Goal: Communication & Community: Connect with others

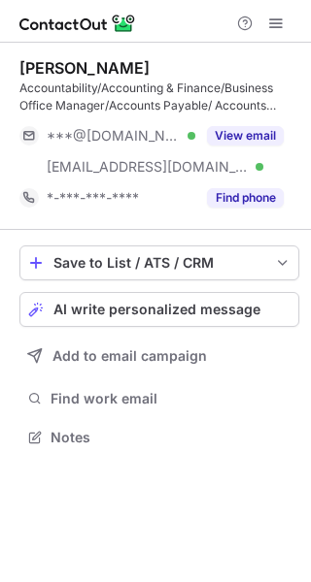
scroll to position [424, 311]
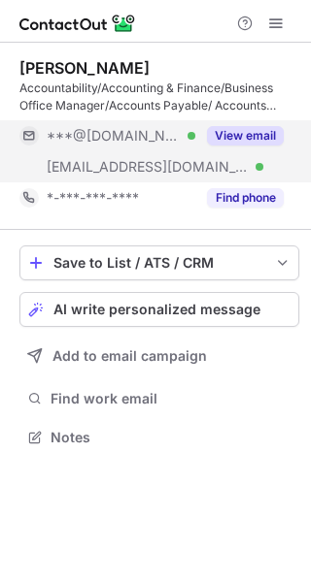
click at [220, 133] on button "View email" at bounding box center [245, 135] width 77 height 19
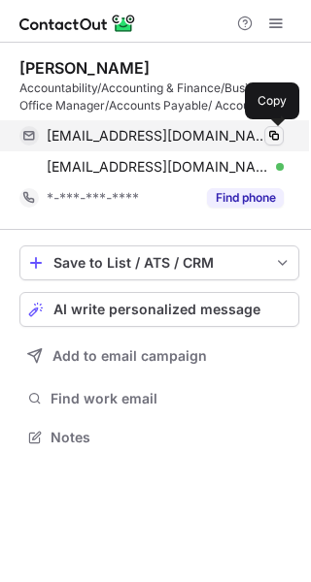
click at [279, 137] on span at bounding box center [274, 136] width 16 height 16
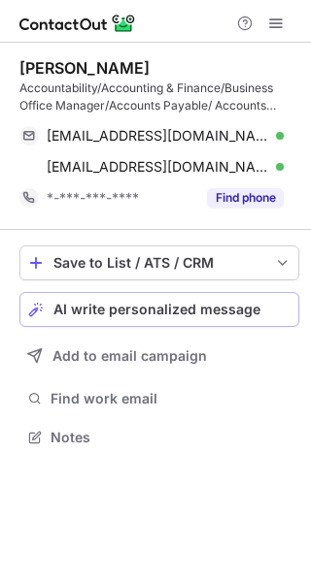
click at [240, 316] on span "AI write personalized message" at bounding box center [156, 310] width 207 height 16
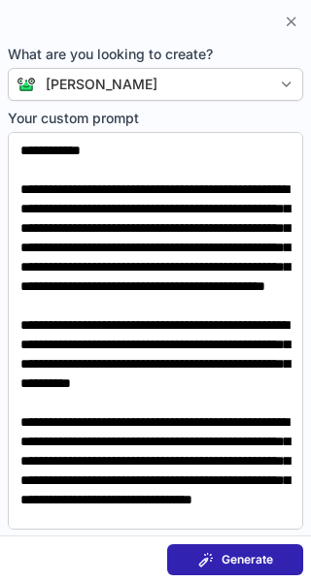
click at [226, 555] on span "Generate" at bounding box center [246, 560] width 51 height 16
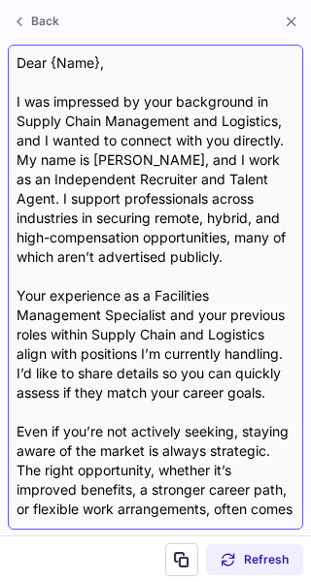
scroll to position [192, 0]
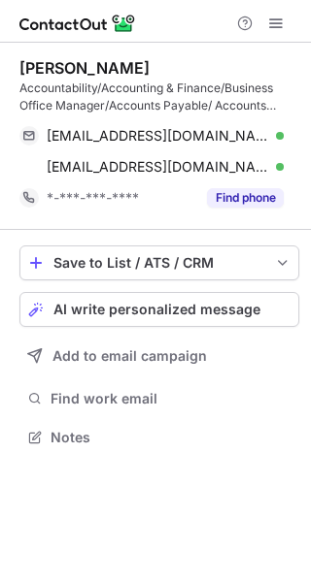
scroll to position [424, 311]
click at [210, 322] on button "AI write personalized message" at bounding box center [158, 309] width 279 height 35
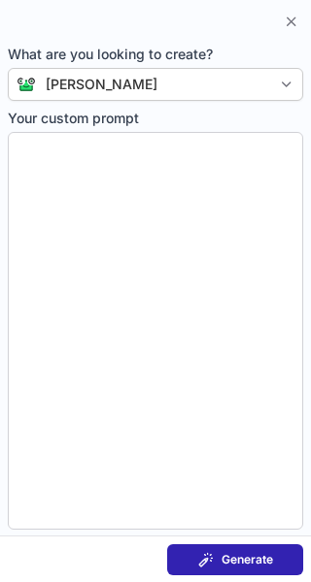
type textarea "**********"
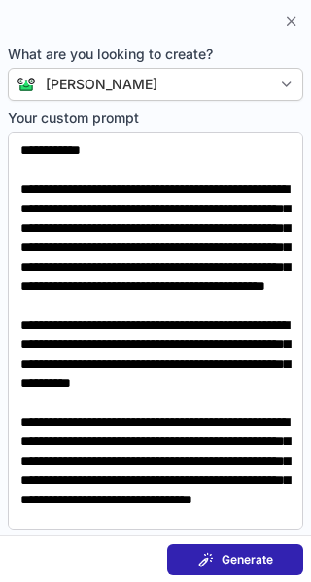
click at [218, 558] on div "Generate" at bounding box center [235, 560] width 75 height 16
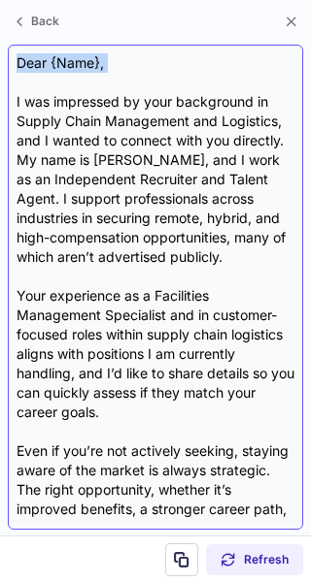
drag, startPoint x: 15, startPoint y: 53, endPoint x: 130, endPoint y: 83, distance: 119.3
click at [130, 83] on div "Dear {Name}, I was impressed by your background in Supply Chain Management and …" at bounding box center [155, 287] width 295 height 485
click at [130, 82] on div "Dear {Name}, I was impressed by your background in Supply Chain Management and …" at bounding box center [155, 287] width 278 height 468
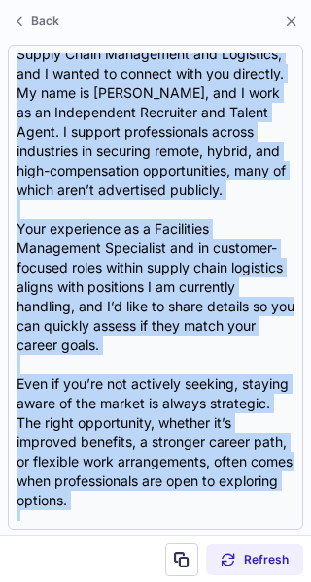
scroll to position [212, 0]
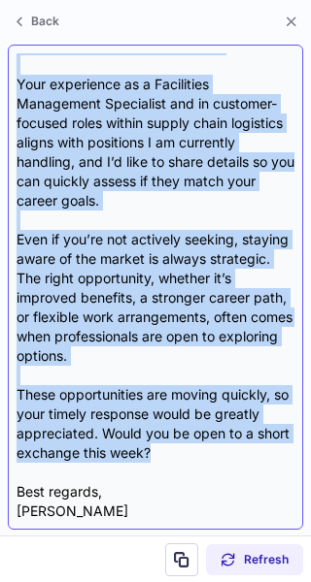
drag, startPoint x: 17, startPoint y: 56, endPoint x: 197, endPoint y: 451, distance: 433.9
click at [197, 451] on div "Dear {Name}, I was impressed by your background in Supply Chain Management and …" at bounding box center [155, 287] width 278 height 468
copy div "Dear {Name}, I was impressed by your background in Supply Chain Management and …"
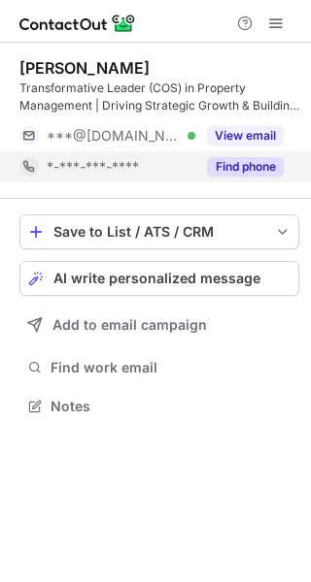
scroll to position [393, 311]
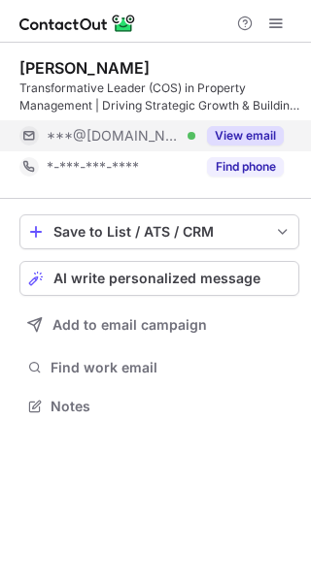
click at [229, 140] on button "View email" at bounding box center [245, 135] width 77 height 19
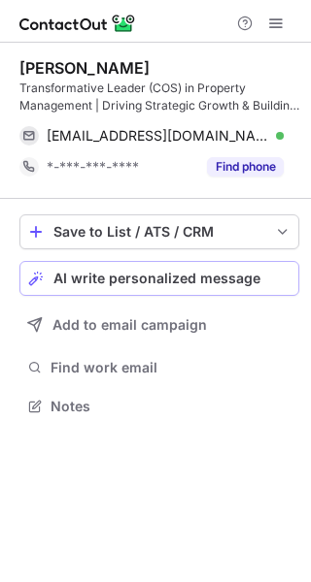
click at [185, 280] on span "AI write personalized message" at bounding box center [156, 279] width 207 height 16
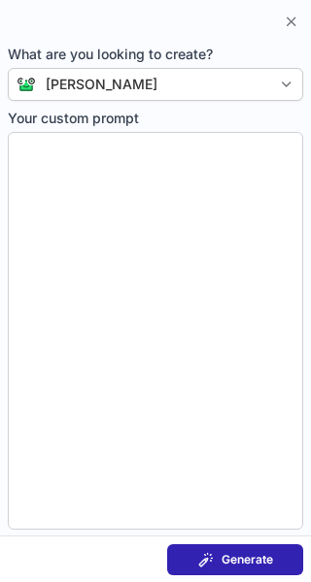
type textarea "**********"
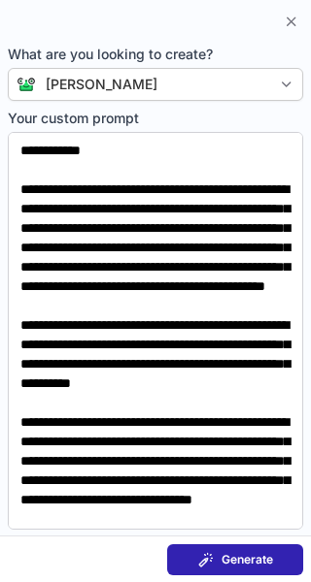
click at [218, 556] on div "Generate" at bounding box center [235, 560] width 75 height 16
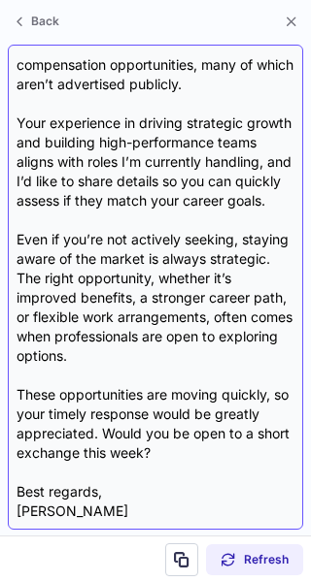
scroll to position [0, 0]
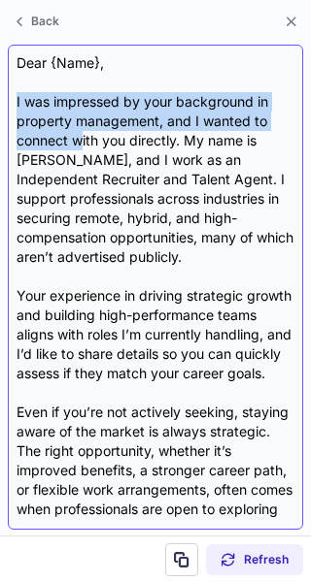
drag, startPoint x: 16, startPoint y: 95, endPoint x: 82, endPoint y: 133, distance: 75.2
click at [82, 133] on div "Dear {Name}, I was impressed by your background in property management, and I w…" at bounding box center [155, 287] width 278 height 468
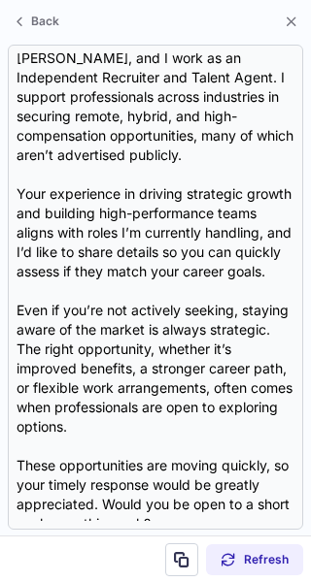
scroll to position [192, 0]
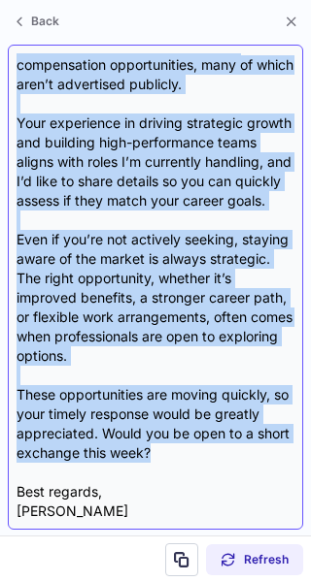
drag, startPoint x: 17, startPoint y: 59, endPoint x: 207, endPoint y: 449, distance: 433.6
click at [207, 449] on div "Dear {Name}, I was impressed by your background in property management, and I w…" at bounding box center [155, 287] width 278 height 468
copy div "Dear {Name}, I was impressed by your background in property management, and I w…"
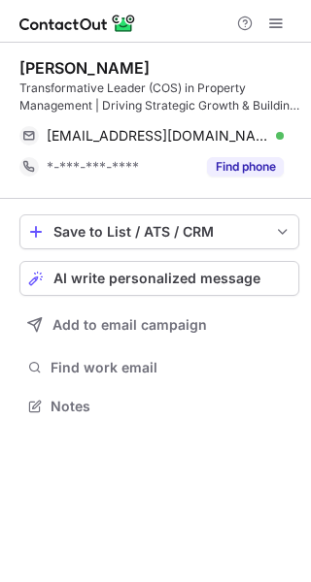
scroll to position [393, 311]
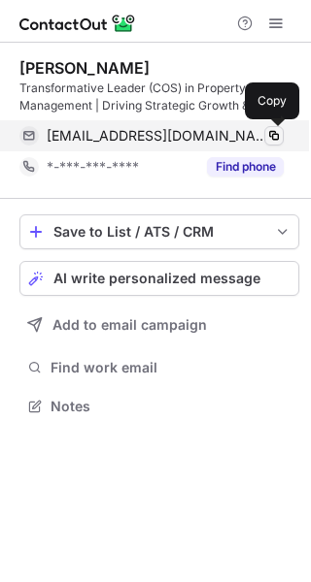
click at [273, 136] on span at bounding box center [274, 136] width 16 height 16
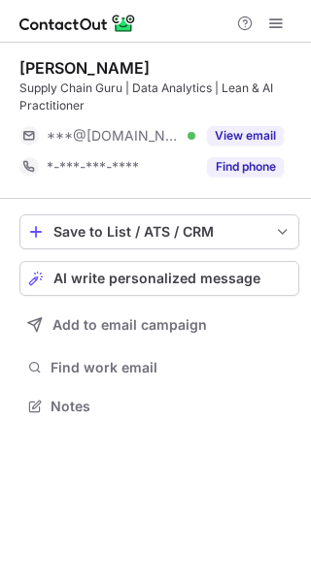
scroll to position [393, 311]
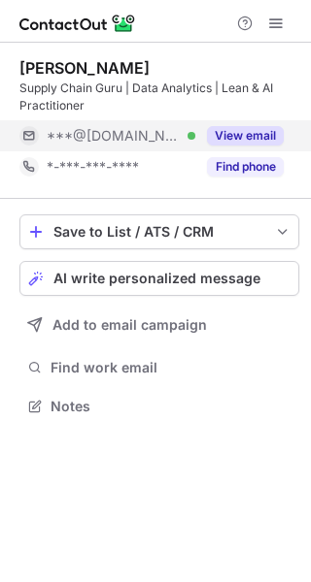
click at [261, 134] on button "View email" at bounding box center [245, 135] width 77 height 19
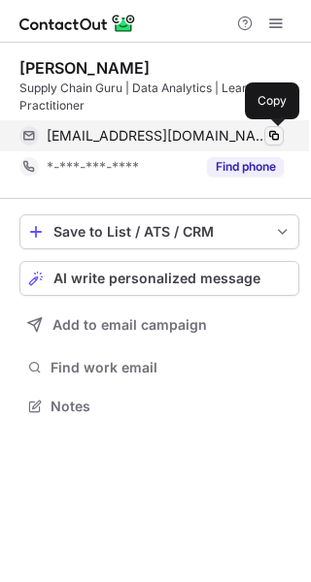
click at [272, 136] on span at bounding box center [274, 136] width 16 height 16
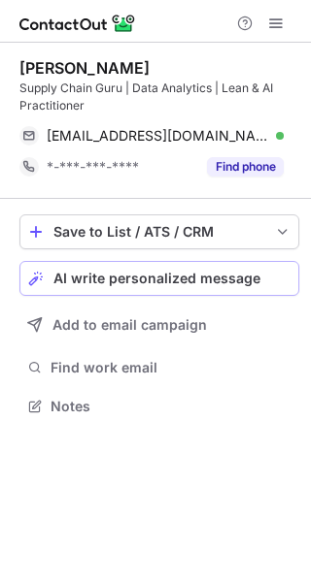
click at [166, 283] on span "AI write personalized message" at bounding box center [156, 279] width 207 height 16
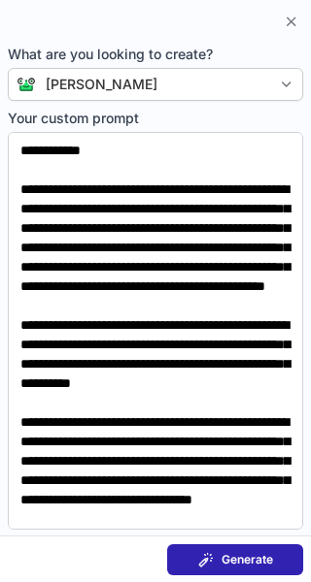
click at [208, 559] on span at bounding box center [206, 560] width 16 height 16
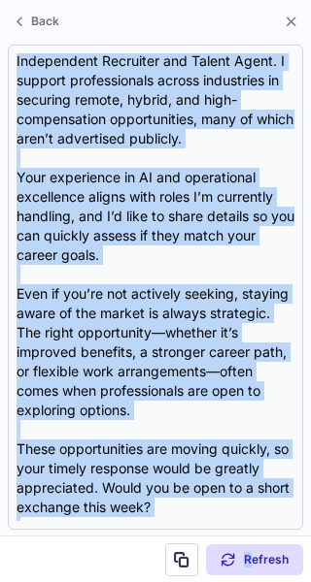
scroll to position [173, 0]
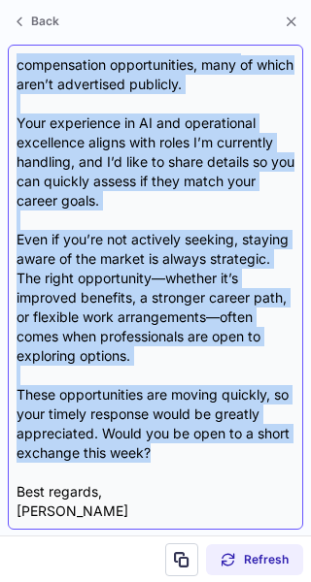
drag, startPoint x: 14, startPoint y: 60, endPoint x: 206, endPoint y: 449, distance: 434.0
click at [206, 449] on div "Dear {Name}, I was impressed by your background in Supply Chain and Data Analyt…" at bounding box center [155, 287] width 295 height 485
copy div "Dear {Name}, I was impressed by your background in Supply Chain and Data Analyt…"
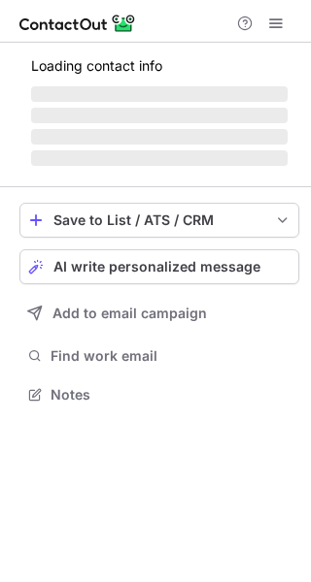
scroll to position [393, 311]
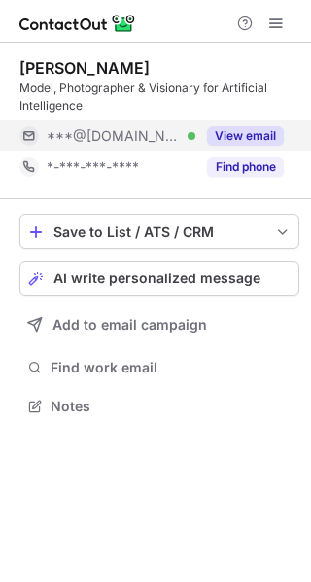
click at [269, 134] on button "View email" at bounding box center [245, 135] width 77 height 19
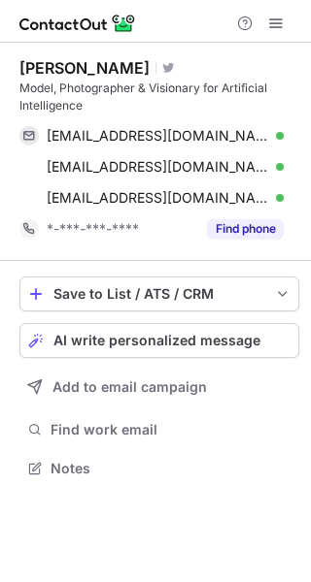
scroll to position [455, 311]
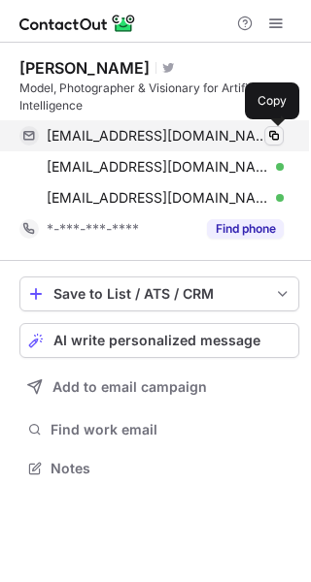
click at [273, 136] on span at bounding box center [274, 136] width 16 height 16
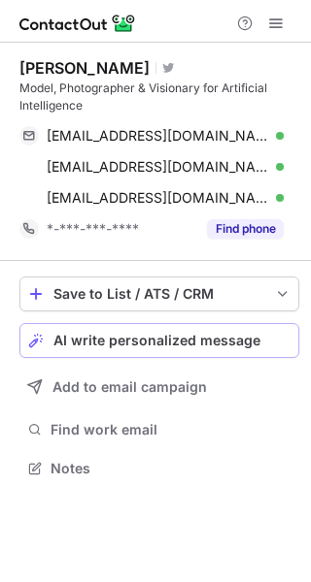
click at [195, 341] on span "AI write personalized message" at bounding box center [156, 341] width 207 height 16
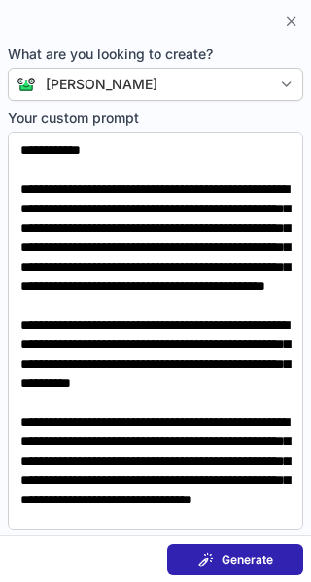
click at [255, 557] on span "Generate" at bounding box center [246, 560] width 51 height 16
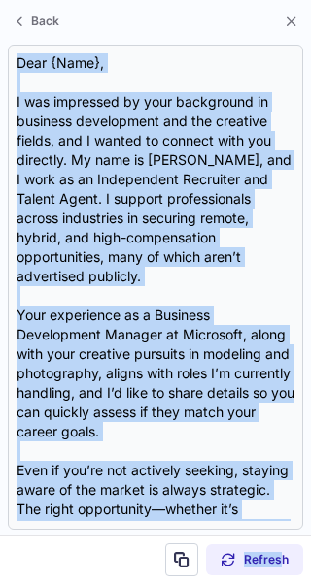
scroll to position [231, 0]
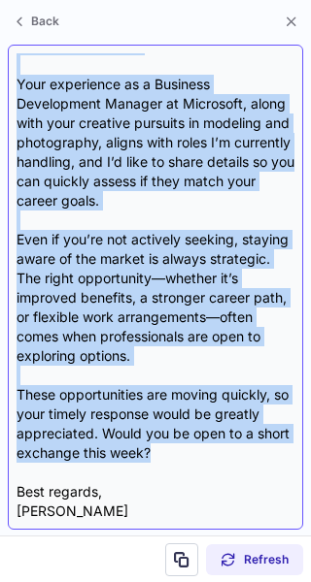
drag, startPoint x: 17, startPoint y: 56, endPoint x: 211, endPoint y: 453, distance: 441.4
click at [211, 453] on div "Dear {Name}, I was impressed by your background in business development and the…" at bounding box center [155, 287] width 278 height 468
copy div "Dear {Name}, I was impressed by your background in business development and the…"
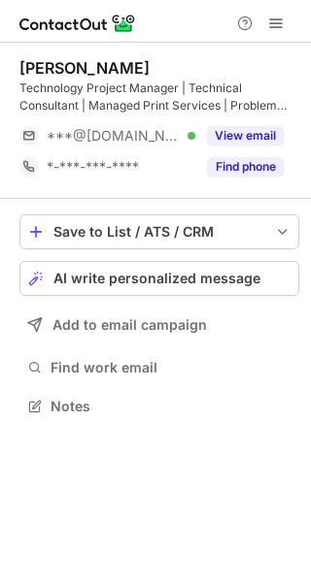
scroll to position [393, 311]
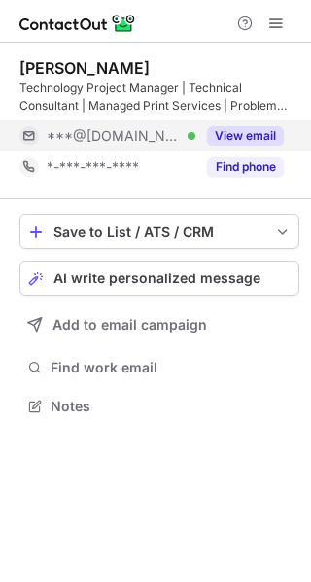
click at [260, 135] on button "View email" at bounding box center [245, 135] width 77 height 19
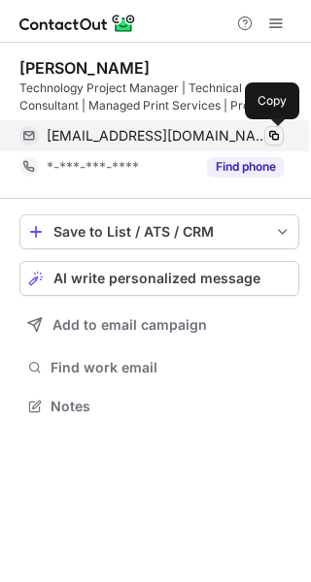
click at [271, 135] on span at bounding box center [274, 136] width 16 height 16
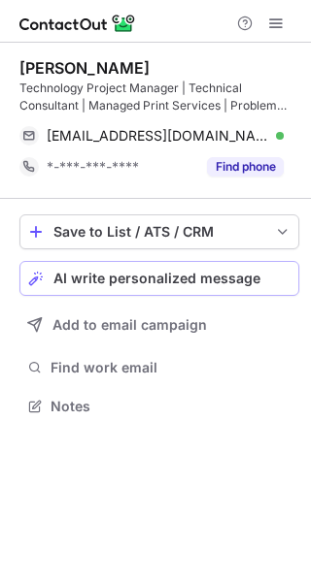
click at [124, 288] on button "AI write personalized message" at bounding box center [158, 278] width 279 height 35
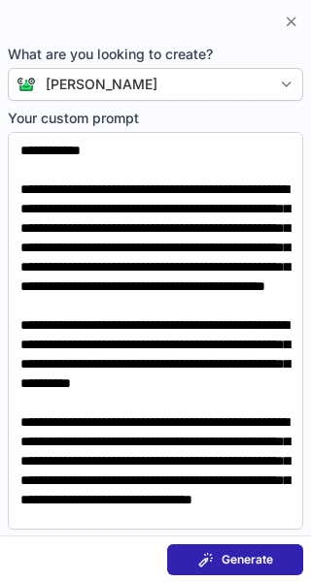
click at [208, 550] on button "Generate" at bounding box center [235, 559] width 136 height 31
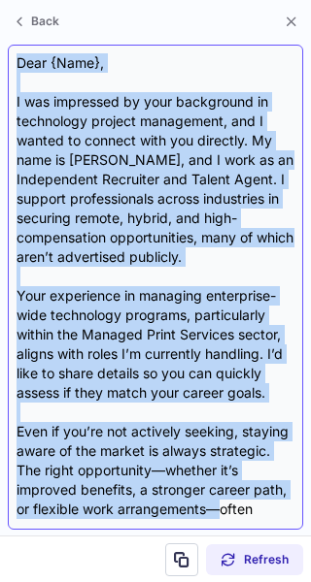
scroll to position [192, 0]
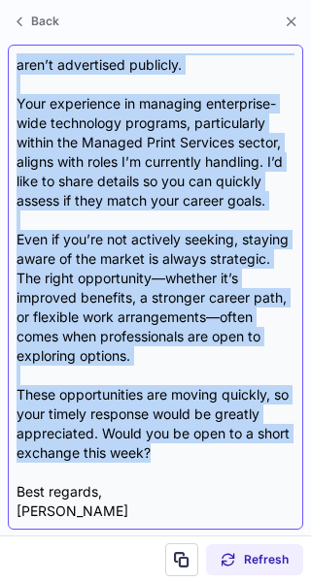
drag, startPoint x: 17, startPoint y: 59, endPoint x: 212, endPoint y: 445, distance: 432.3
click at [212, 445] on div "Dear {Name}, I was impressed by your background in technology project managemen…" at bounding box center [155, 287] width 278 height 468
copy div "Dear {Name}, I was impressed by your background in technology project managemen…"
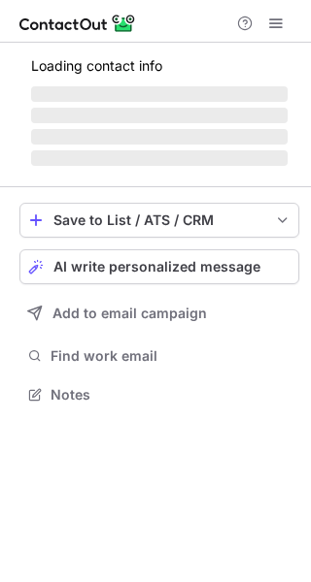
scroll to position [393, 311]
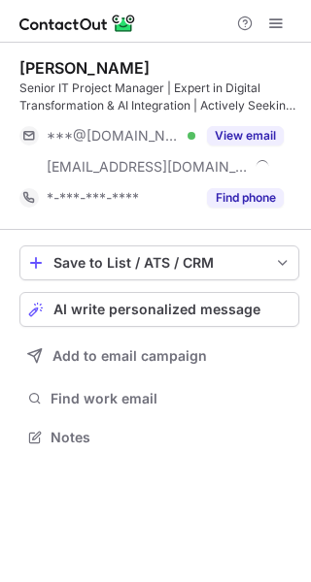
scroll to position [424, 311]
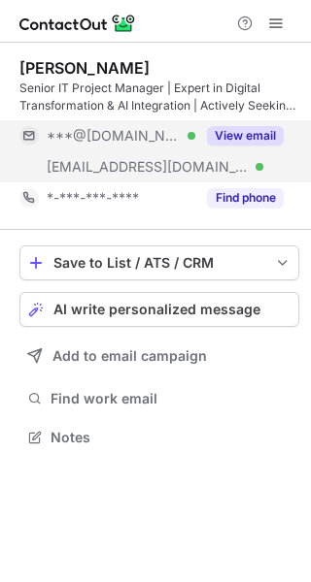
click at [230, 127] on button "View email" at bounding box center [245, 135] width 77 height 19
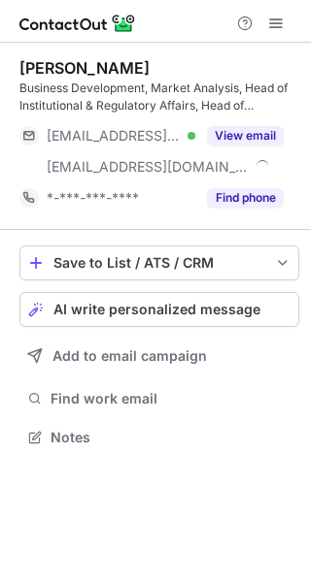
scroll to position [424, 311]
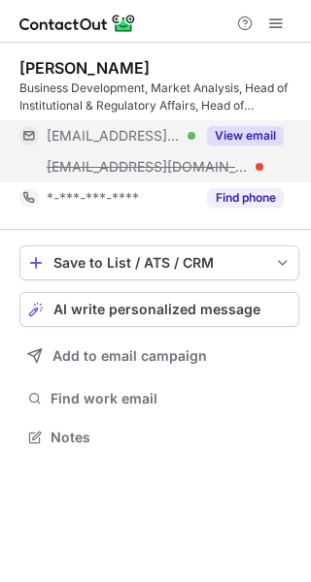
click at [247, 130] on button "View email" at bounding box center [245, 135] width 77 height 19
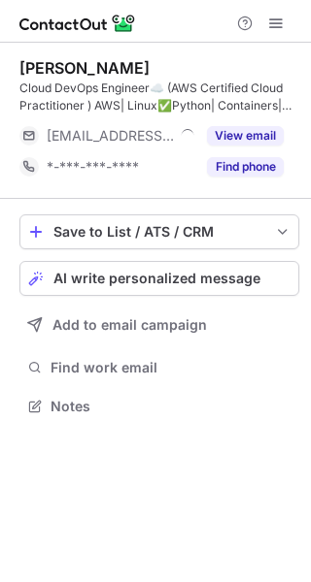
scroll to position [393, 311]
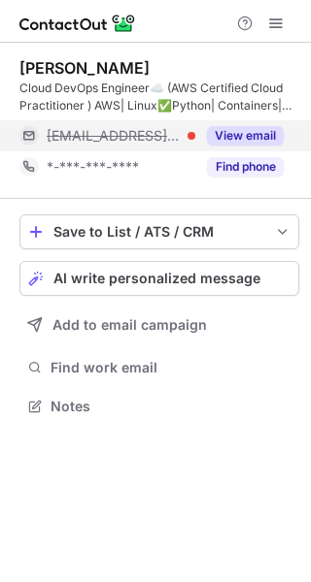
click at [249, 129] on button "View email" at bounding box center [245, 135] width 77 height 19
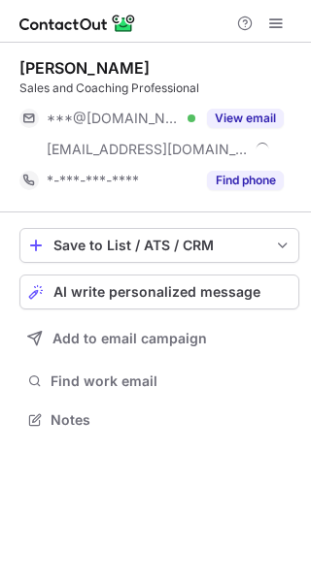
scroll to position [407, 311]
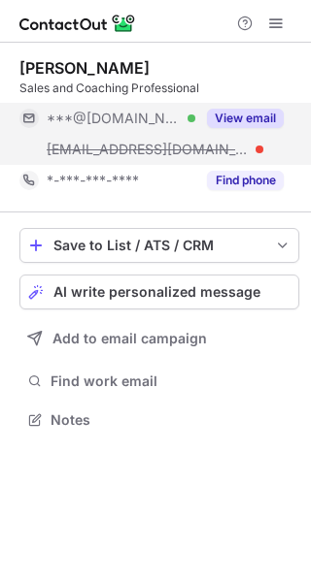
click at [225, 115] on button "View email" at bounding box center [245, 118] width 77 height 19
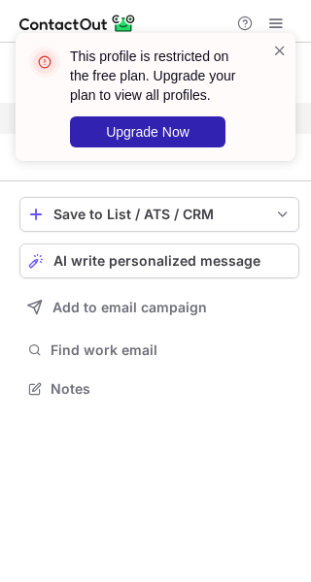
scroll to position [376, 311]
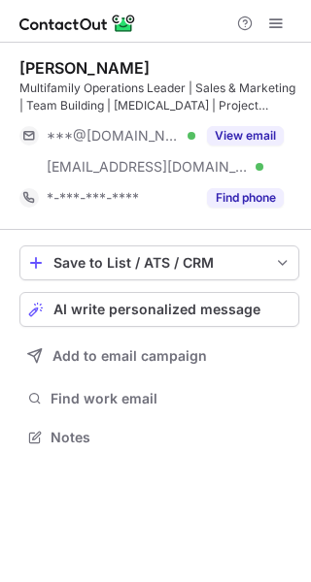
scroll to position [424, 311]
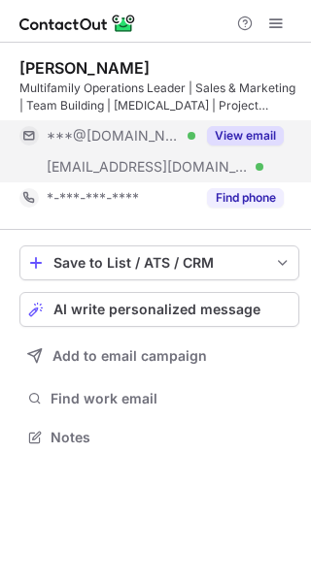
click at [249, 130] on button "View email" at bounding box center [245, 135] width 77 height 19
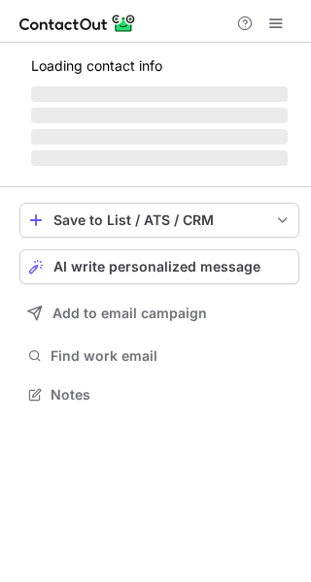
scroll to position [393, 311]
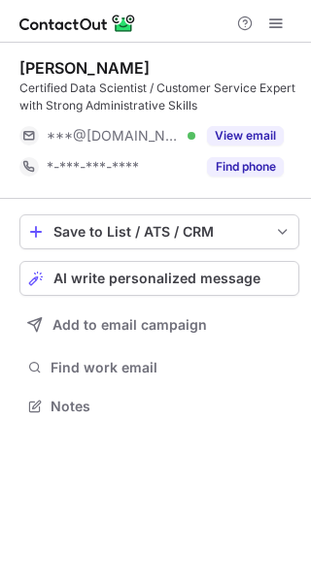
scroll to position [393, 311]
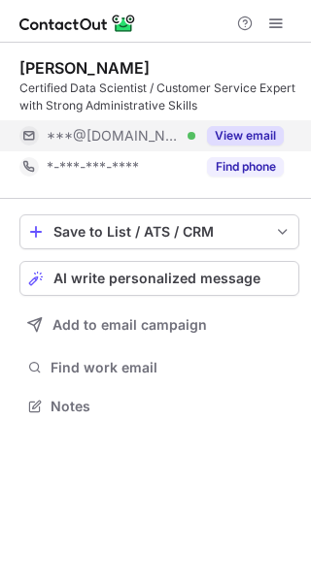
click at [246, 142] on button "View email" at bounding box center [245, 135] width 77 height 19
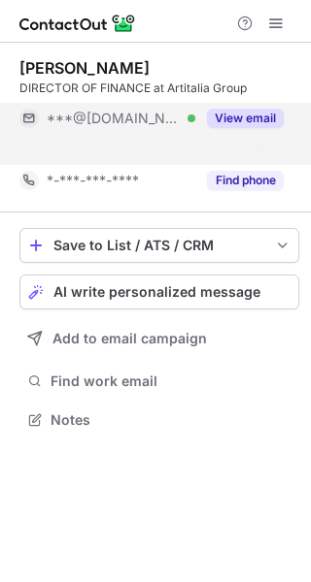
scroll to position [376, 311]
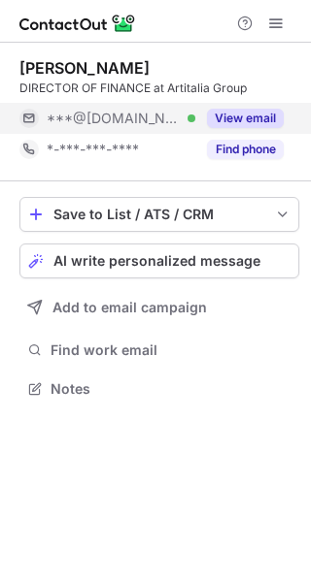
click at [252, 115] on button "View email" at bounding box center [245, 118] width 77 height 19
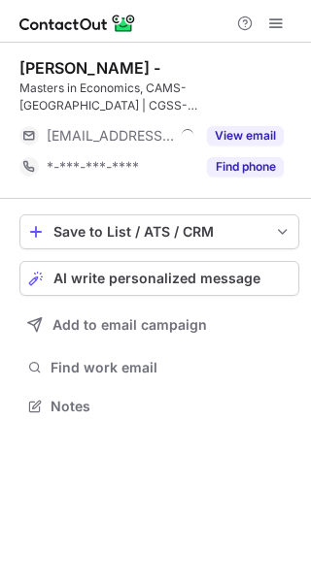
scroll to position [393, 311]
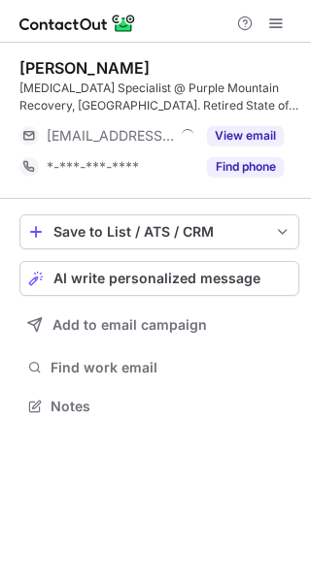
scroll to position [393, 311]
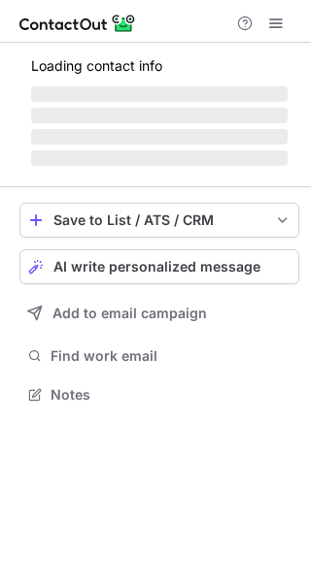
scroll to position [424, 311]
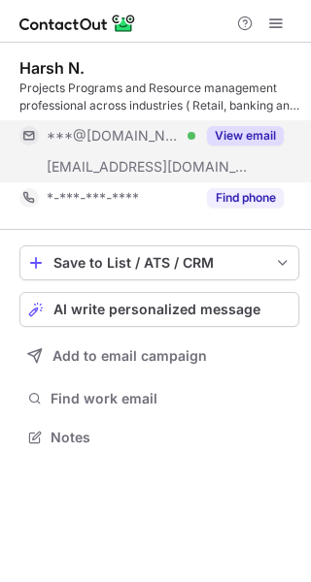
click at [234, 130] on button "View email" at bounding box center [245, 135] width 77 height 19
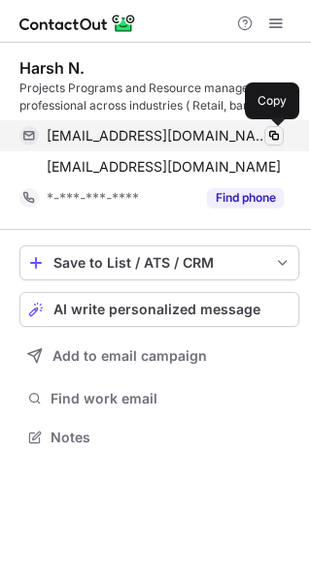
click at [271, 133] on span at bounding box center [274, 136] width 16 height 16
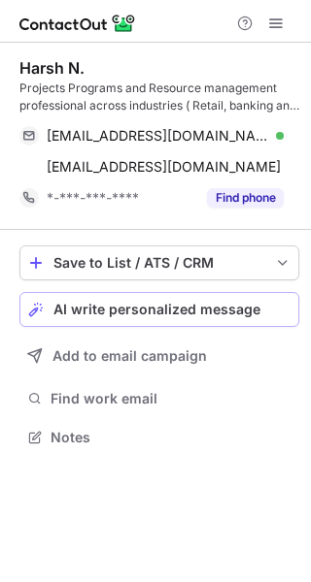
click at [156, 319] on button "AI write personalized message" at bounding box center [158, 309] width 279 height 35
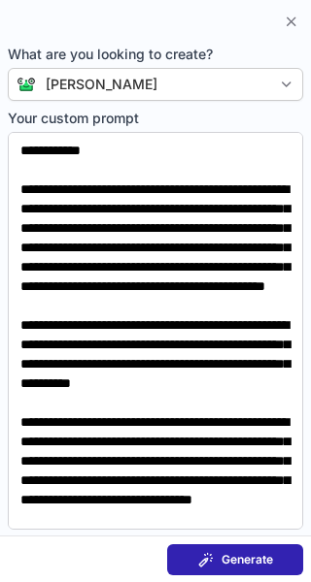
click at [205, 553] on span at bounding box center [206, 560] width 16 height 16
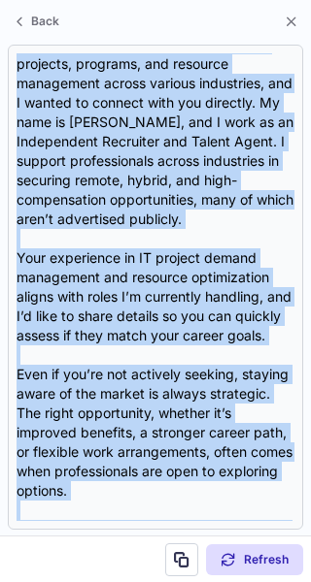
scroll to position [212, 0]
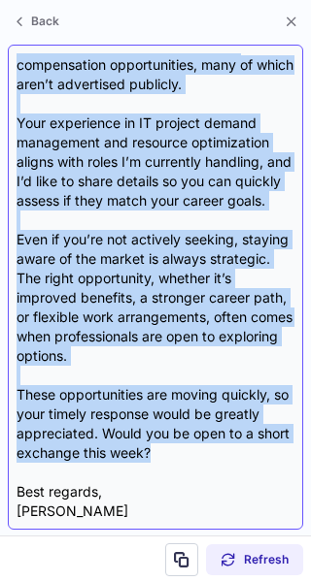
drag, startPoint x: 16, startPoint y: 55, endPoint x: 209, endPoint y: 444, distance: 434.0
click at [209, 444] on div "Dear {Name}, I was impressed by your background in projects, programs, and reso…" at bounding box center [155, 287] width 278 height 468
copy div "Dear {Name}, I was impressed by your background in projects, programs, and reso…"
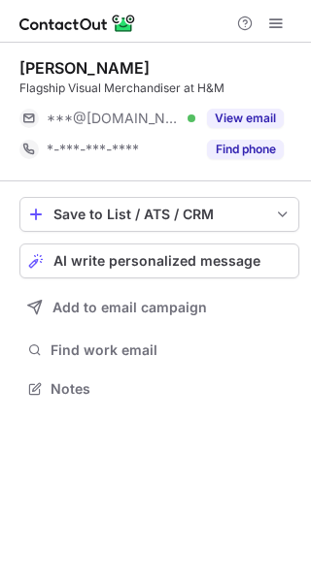
scroll to position [376, 311]
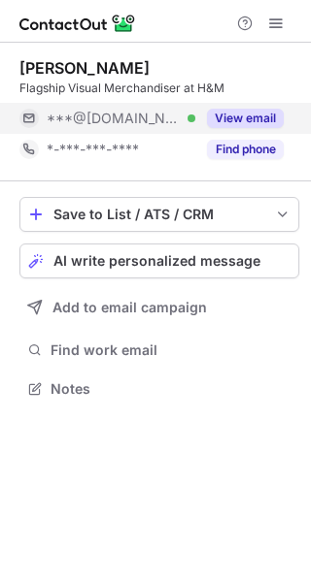
click at [264, 110] on button "View email" at bounding box center [245, 118] width 77 height 19
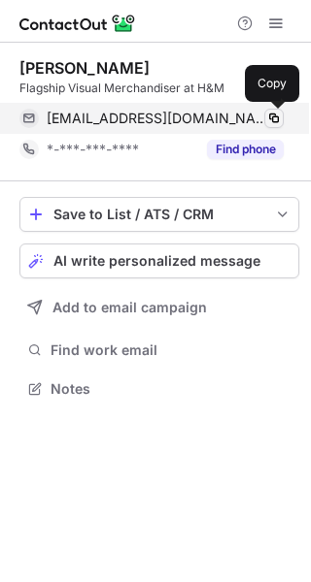
click at [271, 118] on span at bounding box center [274, 119] width 16 height 16
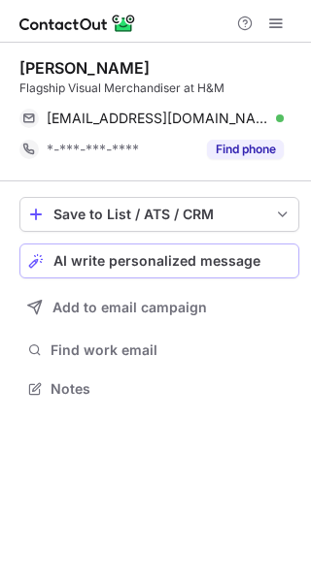
click at [171, 266] on span "AI write personalized message" at bounding box center [156, 261] width 207 height 16
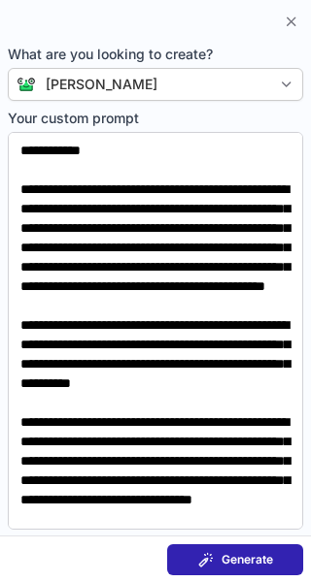
click at [253, 562] on span "Generate" at bounding box center [246, 560] width 51 height 16
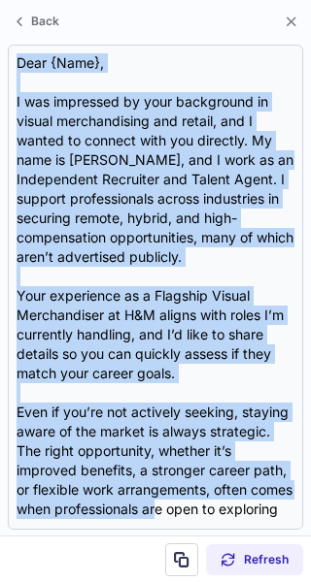
scroll to position [173, 0]
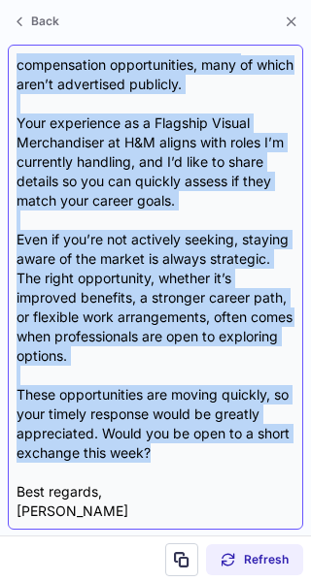
drag, startPoint x: 16, startPoint y: 56, endPoint x: 192, endPoint y: 451, distance: 432.3
click at [192, 451] on div "Dear {Name}, I was impressed by your background in visual merchandising and ret…" at bounding box center [155, 287] width 278 height 468
copy div "Dear {Name}, I was impressed by your background in visual merchandising and ret…"
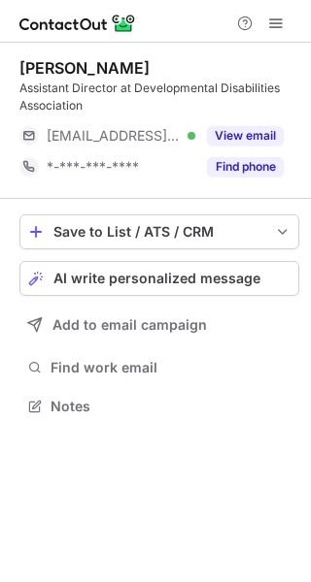
scroll to position [393, 311]
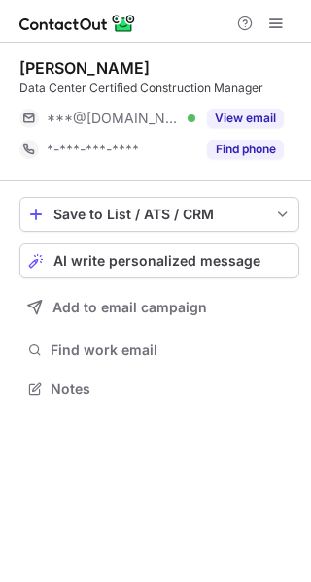
scroll to position [376, 311]
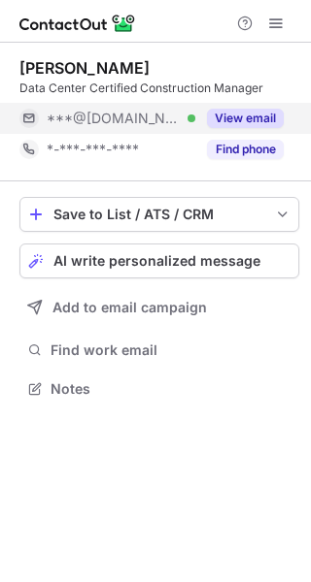
click at [242, 114] on button "View email" at bounding box center [245, 118] width 77 height 19
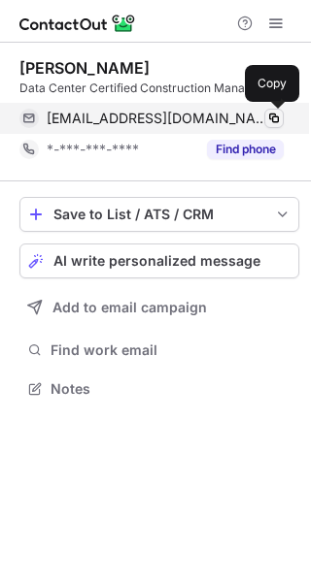
click at [272, 115] on span at bounding box center [274, 119] width 16 height 16
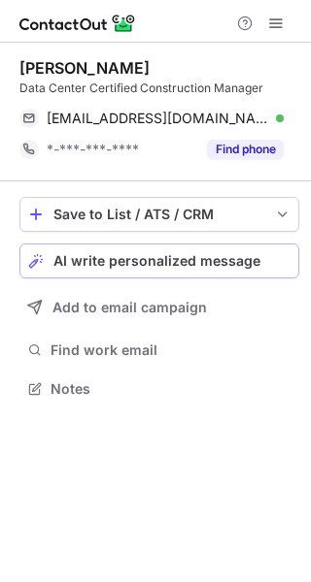
click at [212, 251] on button "AI write personalized message" at bounding box center [158, 261] width 279 height 35
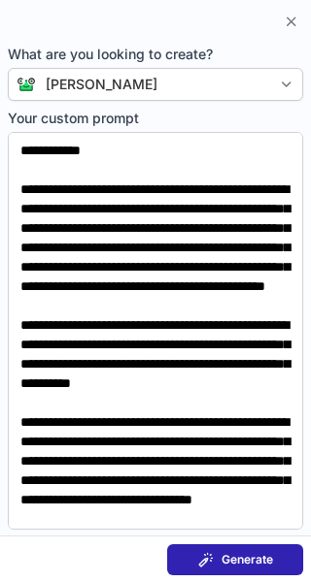
click at [197, 550] on button "Generate" at bounding box center [235, 559] width 136 height 31
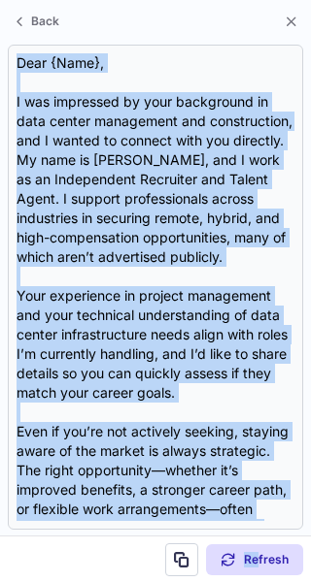
scroll to position [212, 0]
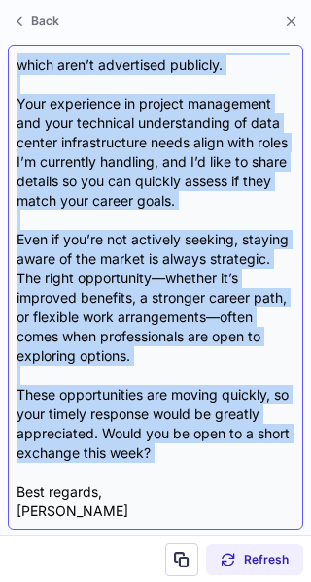
drag, startPoint x: 17, startPoint y: 54, endPoint x: 204, endPoint y: 468, distance: 453.5
click at [204, 468] on div "Dear {Name}, I was impressed by your background in data center management and c…" at bounding box center [155, 287] width 278 height 468
copy div "Dear {Name}, I was impressed by your background in data center management and c…"
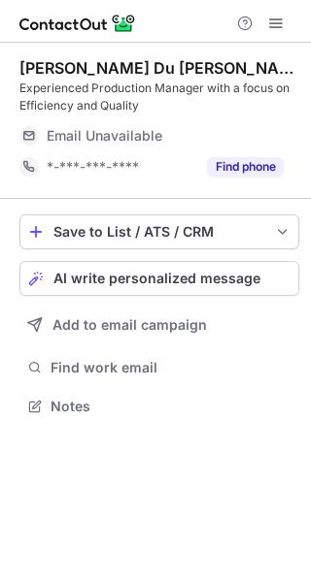
scroll to position [393, 311]
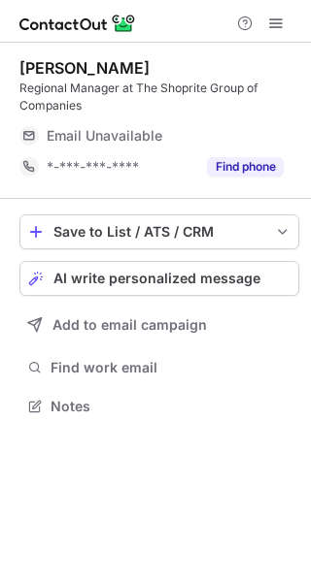
scroll to position [393, 311]
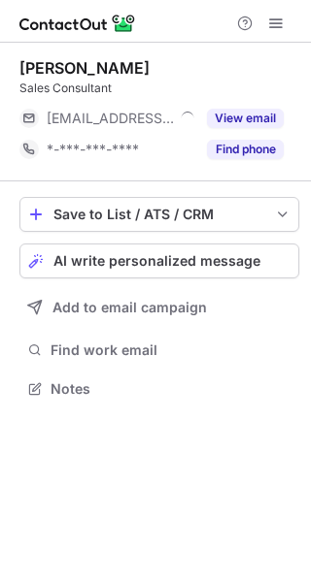
scroll to position [376, 311]
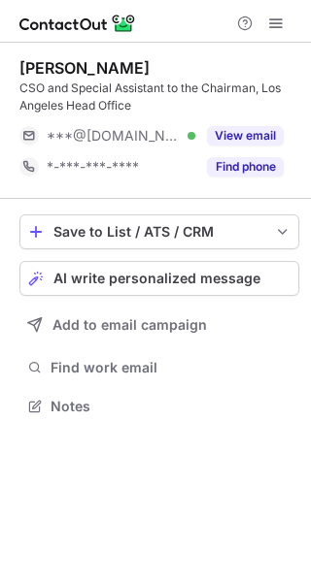
scroll to position [393, 311]
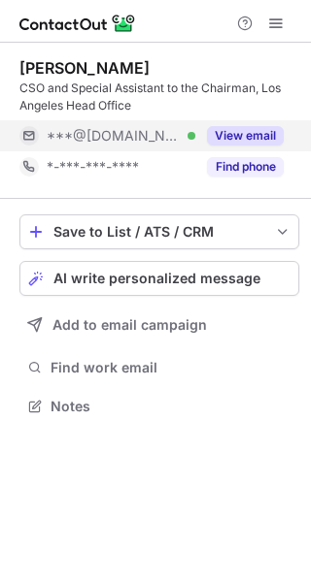
click at [246, 125] on div "View email" at bounding box center [239, 135] width 88 height 31
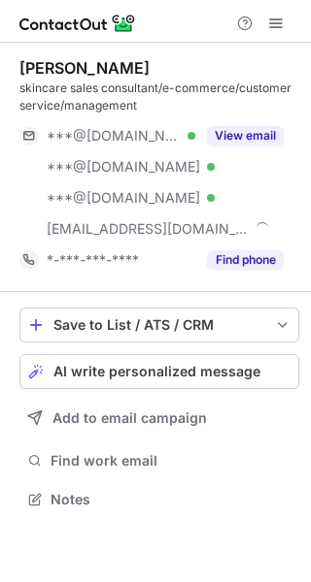
scroll to position [486, 311]
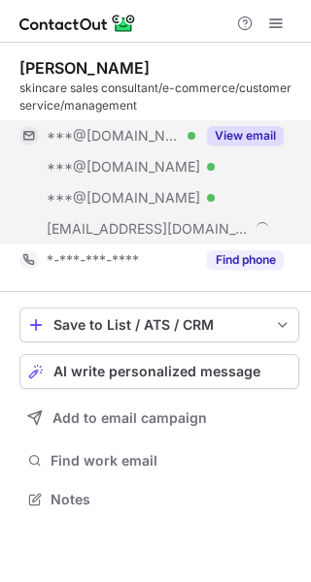
click at [258, 135] on button "View email" at bounding box center [245, 135] width 77 height 19
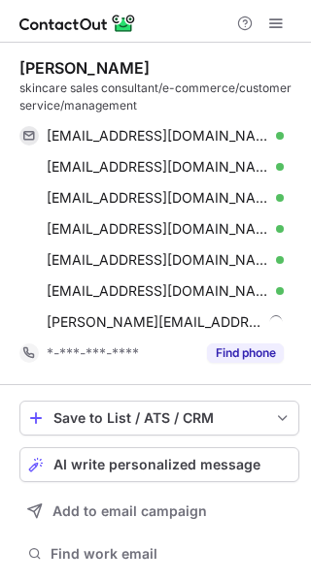
scroll to position [579, 297]
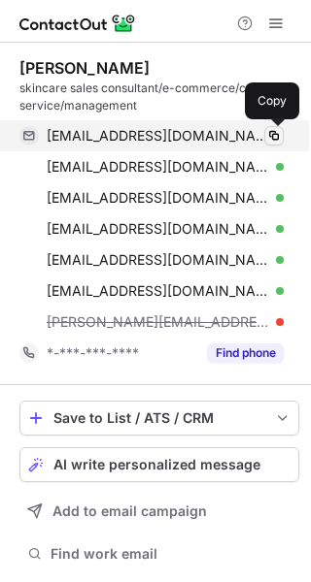
click at [279, 135] on span at bounding box center [274, 136] width 16 height 16
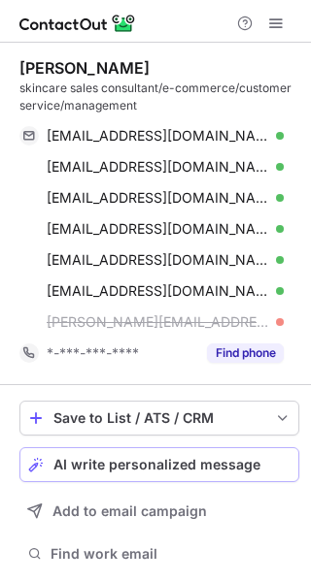
click at [227, 457] on span "AI write personalized message" at bounding box center [156, 465] width 207 height 16
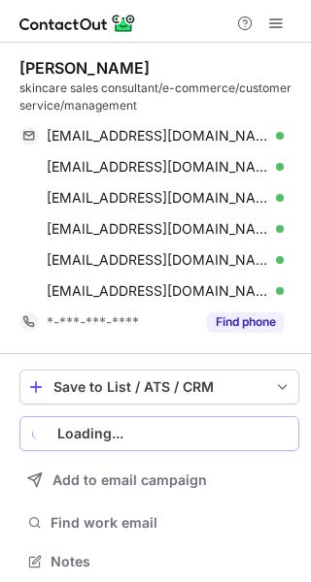
scroll to position [548, 297]
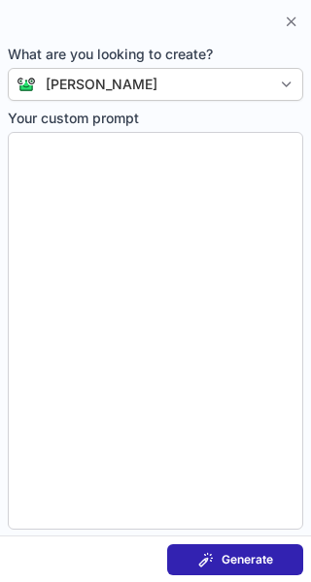
type textarea "**********"
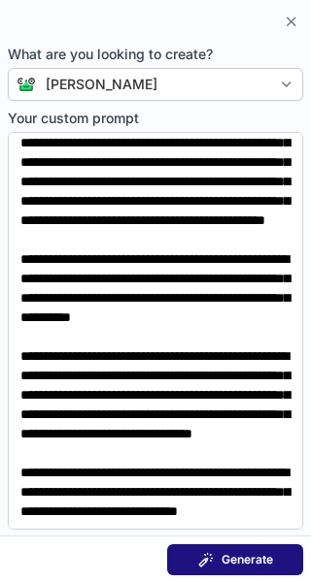
scroll to position [74, 0]
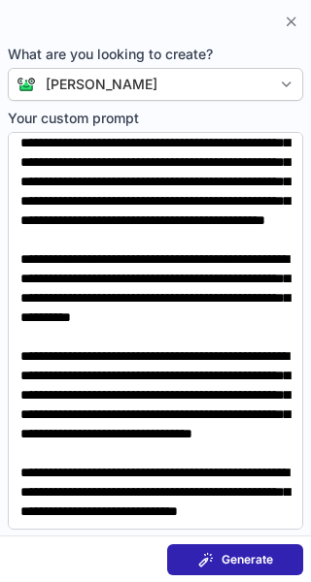
click at [211, 559] on span at bounding box center [206, 560] width 16 height 16
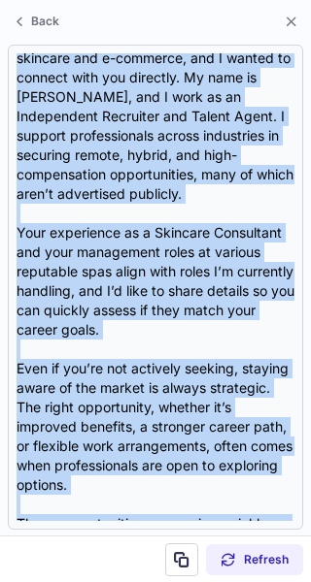
scroll to position [192, 0]
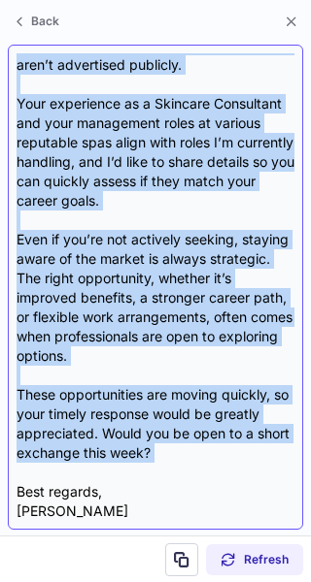
drag, startPoint x: 18, startPoint y: 59, endPoint x: 249, endPoint y: 464, distance: 465.9
click at [249, 464] on div "Dear {Name}, I was impressed by your background in skincare and e-commerce, and…" at bounding box center [155, 287] width 278 height 468
copy div "Dear {Name}, I was impressed by your background in skincare and e-commerce, and…"
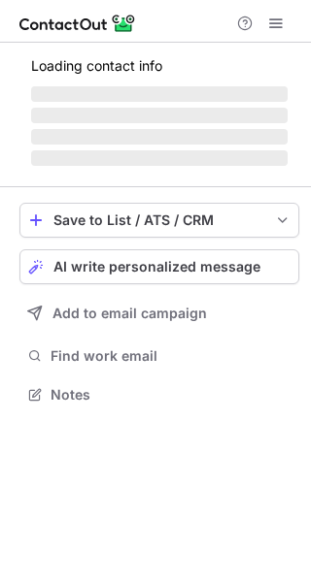
scroll to position [393, 311]
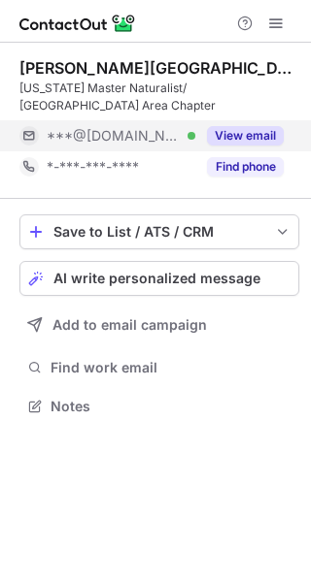
click at [263, 131] on button "View email" at bounding box center [245, 135] width 77 height 19
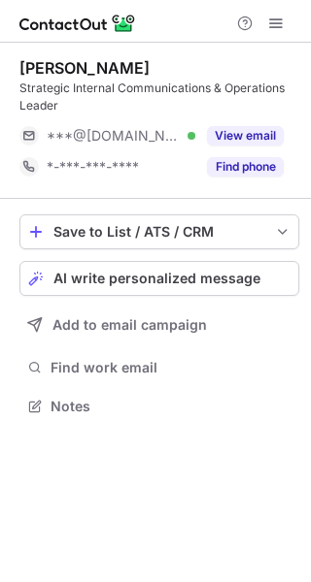
scroll to position [393, 311]
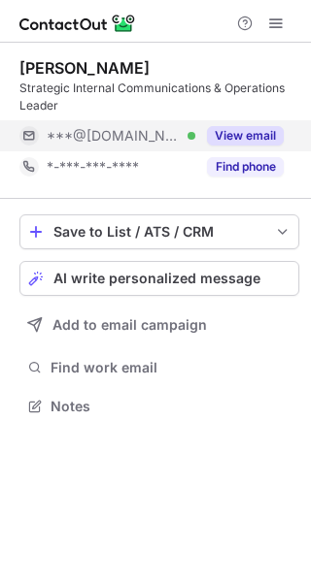
click at [263, 131] on button "View email" at bounding box center [245, 135] width 77 height 19
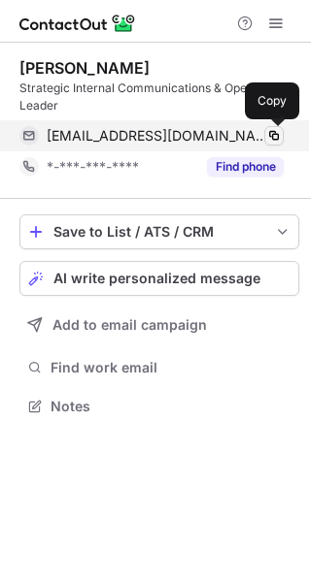
click at [271, 136] on span at bounding box center [274, 136] width 16 height 16
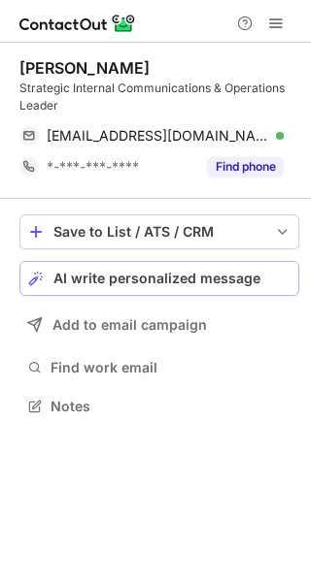
click at [222, 277] on span "AI write personalized message" at bounding box center [156, 279] width 207 height 16
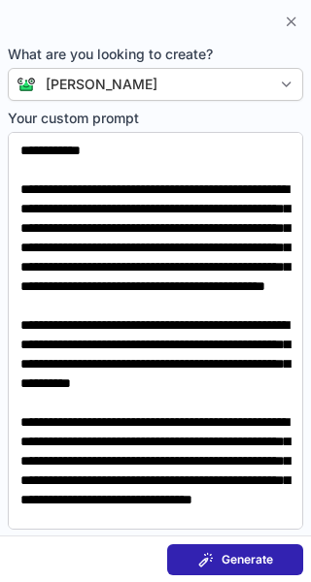
click at [232, 558] on span "Generate" at bounding box center [246, 560] width 51 height 16
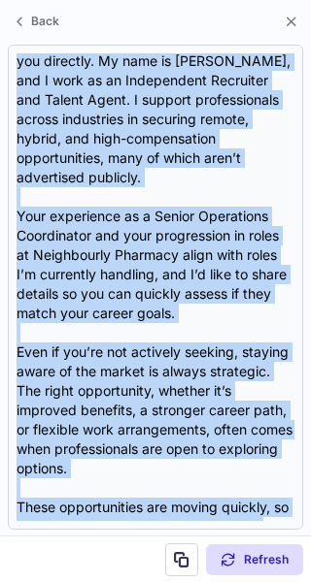
scroll to position [212, 0]
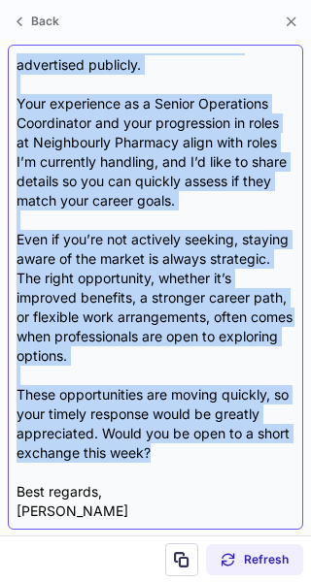
drag, startPoint x: 16, startPoint y: 57, endPoint x: 213, endPoint y: 452, distance: 441.4
click at [213, 452] on div "Dear {Name}, I was impressed by your background in strategic internal communica…" at bounding box center [155, 287] width 295 height 485
copy div "Dear {Name}, I was impressed by your background in strategic internal communica…"
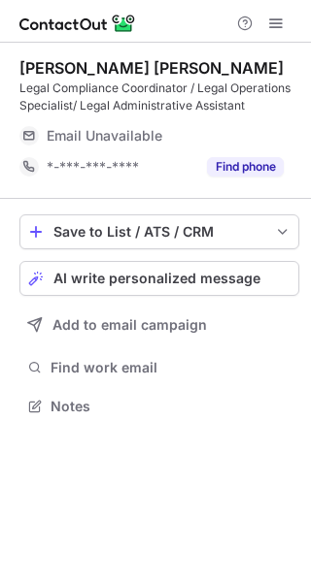
scroll to position [393, 311]
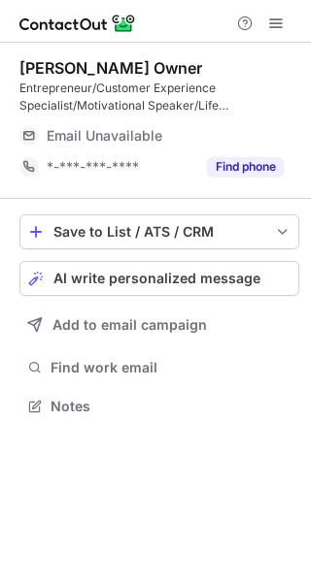
scroll to position [393, 311]
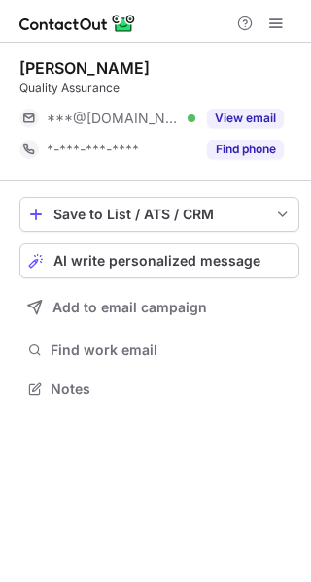
scroll to position [376, 311]
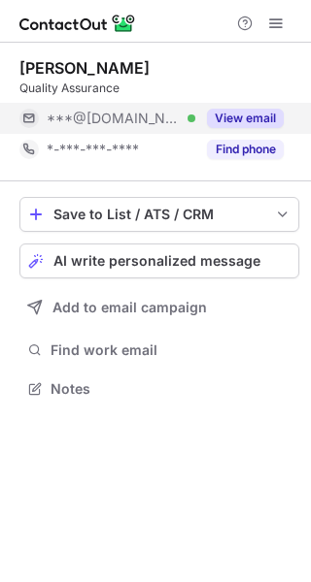
click at [254, 119] on button "View email" at bounding box center [245, 118] width 77 height 19
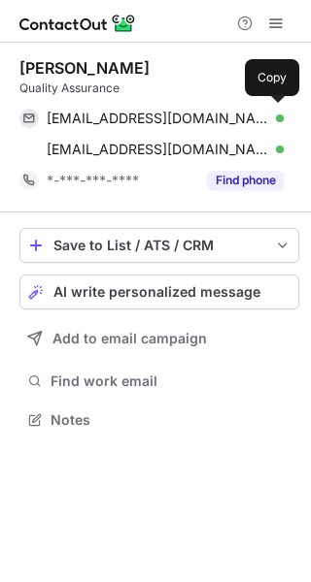
scroll to position [407, 311]
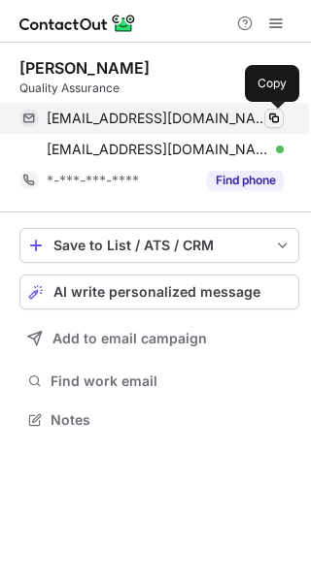
click at [272, 117] on span at bounding box center [274, 119] width 16 height 16
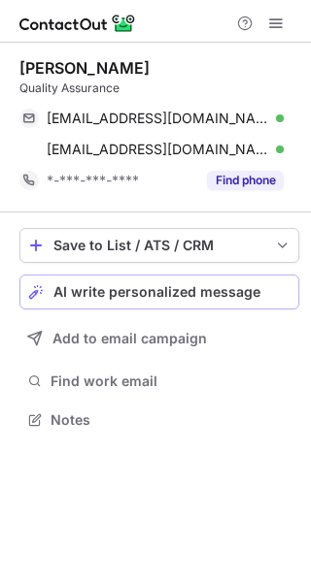
click at [211, 284] on span "AI write personalized message" at bounding box center [156, 292] width 207 height 16
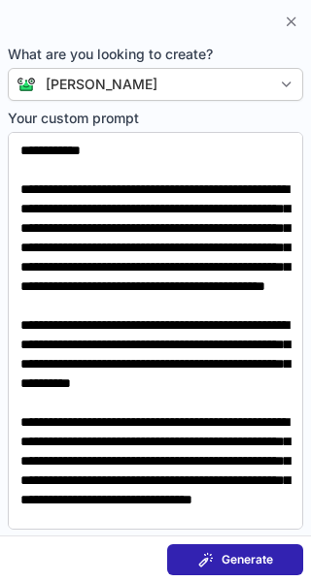
click at [213, 555] on span at bounding box center [206, 560] width 16 height 16
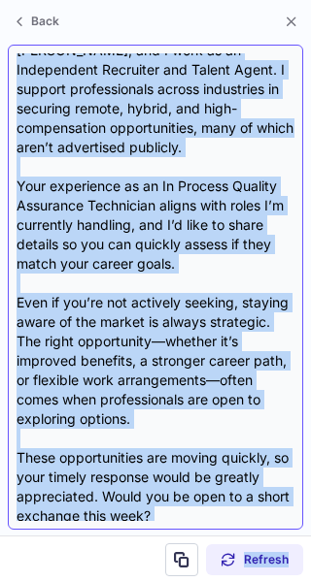
scroll to position [173, 0]
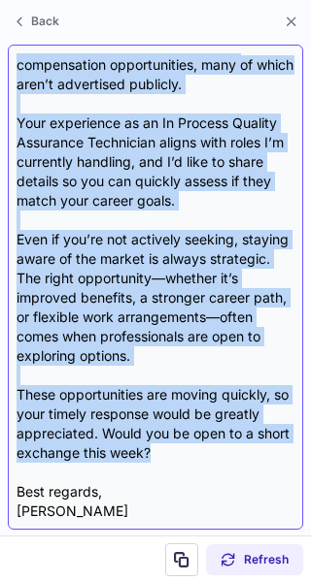
drag, startPoint x: 16, startPoint y: 57, endPoint x: 197, endPoint y: 461, distance: 442.2
click at [197, 461] on div "Dear {Name}, I was impressed by your background in Quality Assurance, and I wan…" at bounding box center [155, 287] width 278 height 468
copy div "Dear {Name}, I was impressed by your background in Quality Assurance, and I wan…"
